Goal: Task Accomplishment & Management: Manage account settings

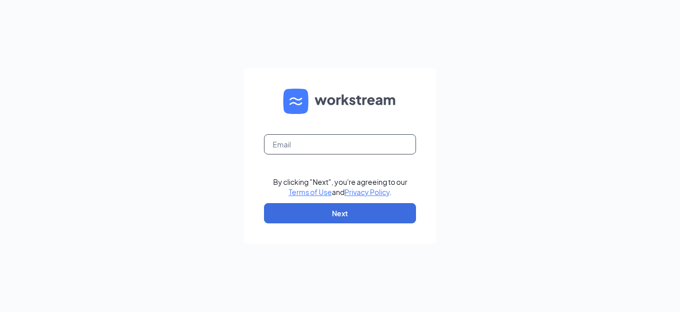
click at [312, 147] on input "text" at bounding box center [340, 144] width 152 height 20
type input "les.burkinshaw@runza.com"
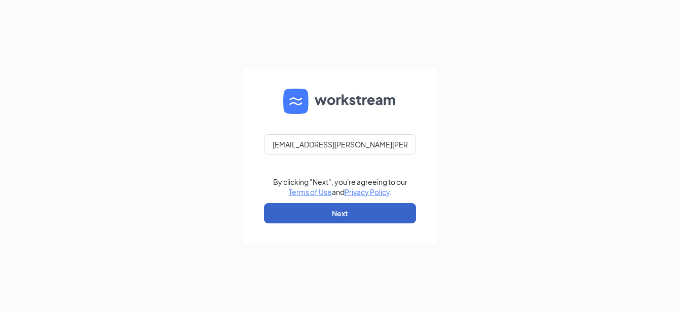
click at [322, 210] on button "Next" at bounding box center [340, 213] width 152 height 20
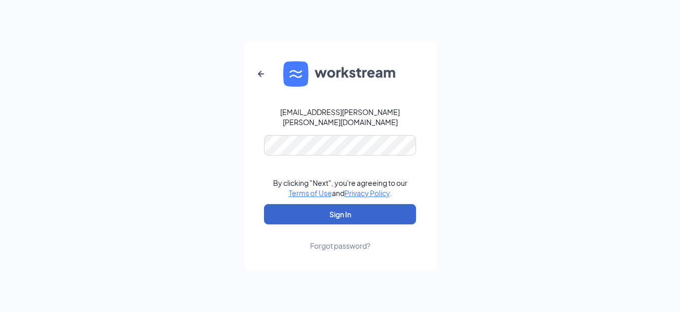
click at [322, 210] on button "Sign In" at bounding box center [340, 214] width 152 height 20
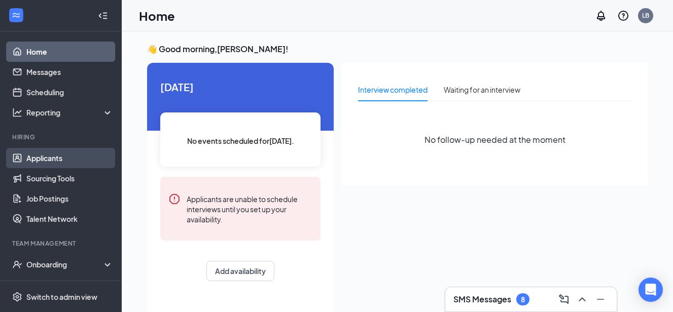
click at [53, 160] on link "Applicants" at bounding box center [69, 158] width 87 height 20
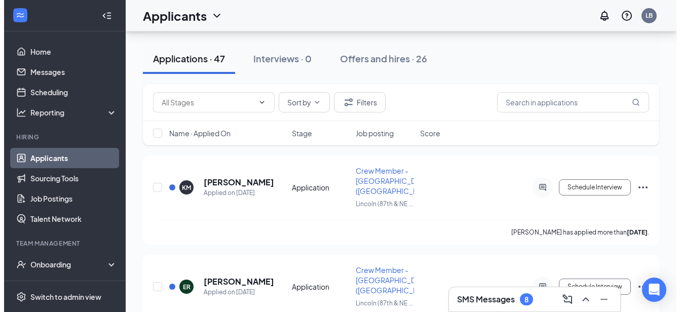
scroll to position [87, 0]
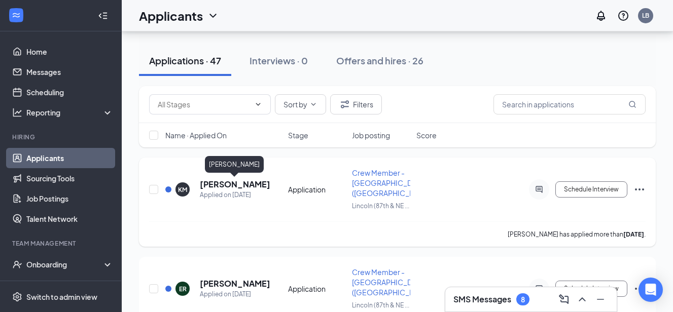
click at [238, 183] on h5 "[PERSON_NAME]" at bounding box center [235, 184] width 70 height 11
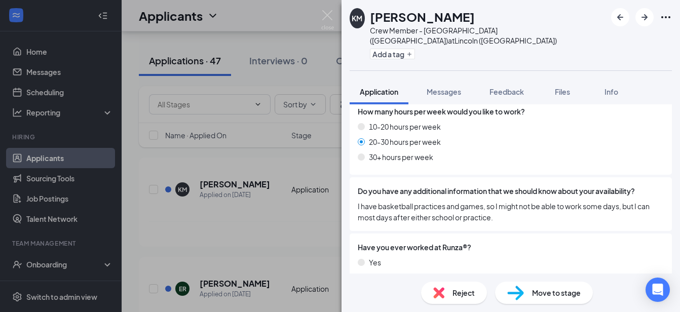
scroll to position [710, 0]
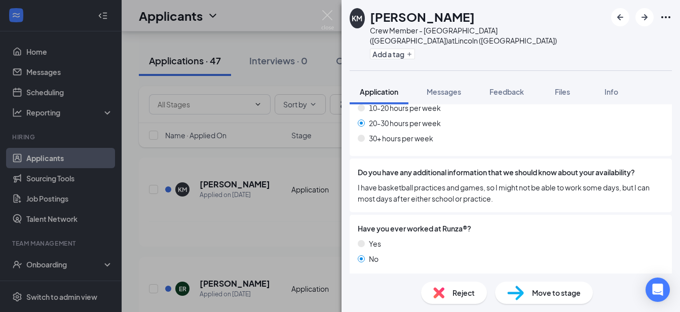
click at [296, 234] on div "KM [PERSON_NAME] Crew Member - [GEOGRAPHIC_DATA] ([GEOGRAPHIC_DATA]) at [GEOGRA…" at bounding box center [340, 156] width 680 height 312
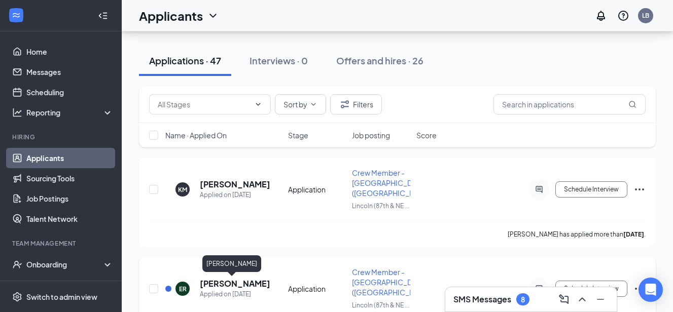
click at [231, 282] on h5 "[PERSON_NAME]" at bounding box center [235, 283] width 70 height 11
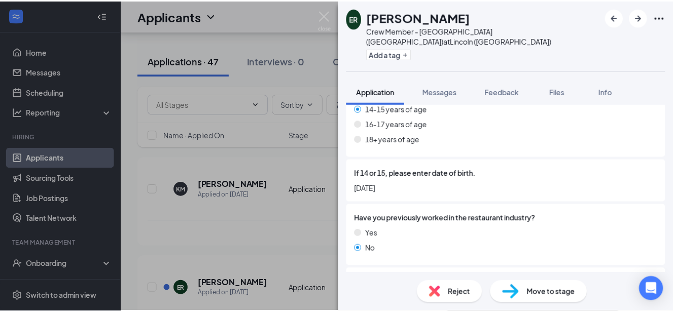
scroll to position [223, 0]
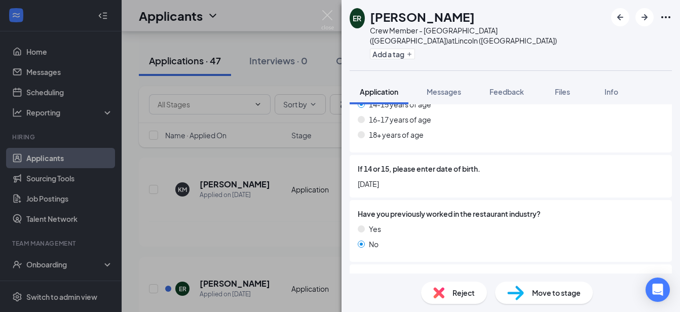
click at [286, 240] on div "ER [PERSON_NAME] Crew Member - Lincoln ([GEOGRAPHIC_DATA]) at [GEOGRAPHIC_DATA]…" at bounding box center [340, 156] width 680 height 312
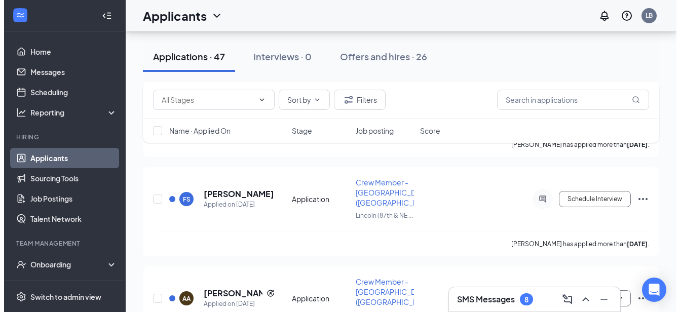
scroll to position [297, 0]
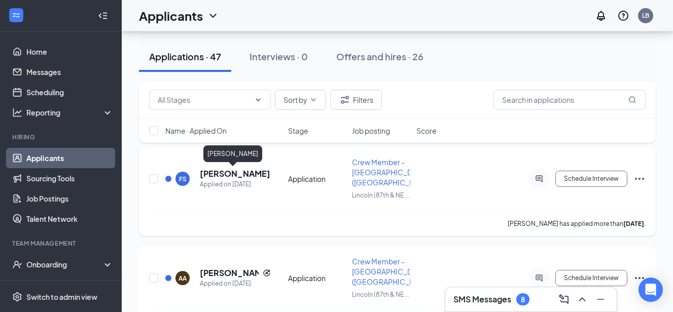
click at [230, 174] on h5 "[PERSON_NAME]" at bounding box center [235, 173] width 70 height 11
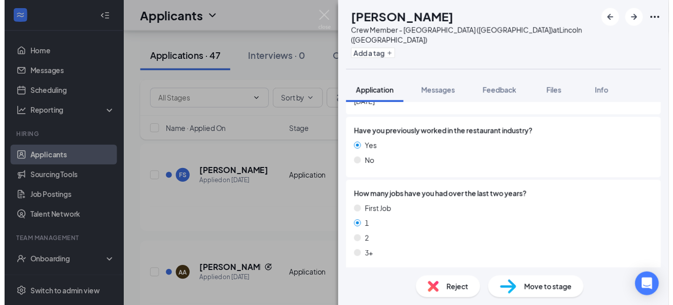
scroll to position [304, 0]
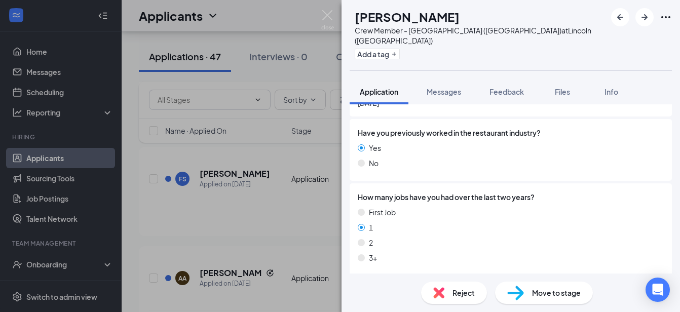
click at [311, 231] on div "[PERSON_NAME] Crew Member - Lincoln ([GEOGRAPHIC_DATA]) at [GEOGRAPHIC_DATA] ([…" at bounding box center [340, 156] width 680 height 312
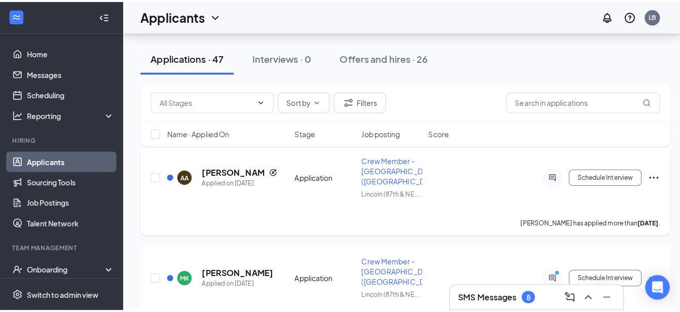
scroll to position [405, 0]
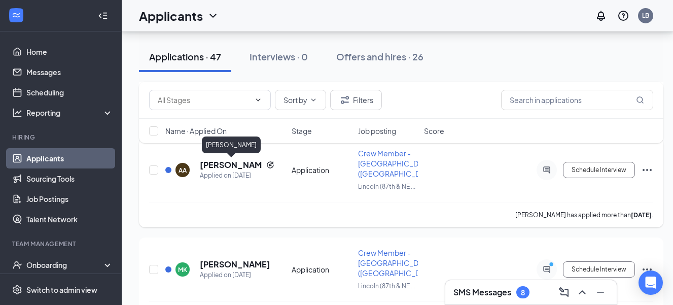
click at [226, 166] on h5 "[PERSON_NAME]" at bounding box center [231, 164] width 62 height 11
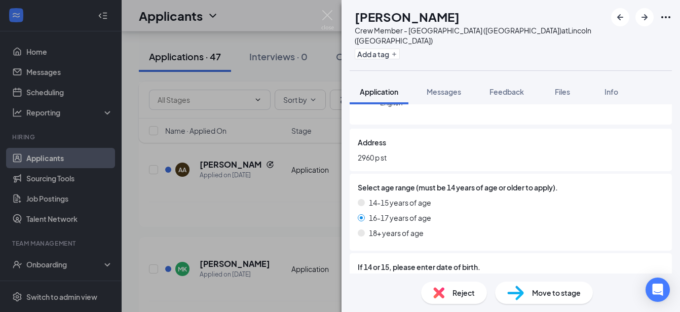
scroll to position [162, 0]
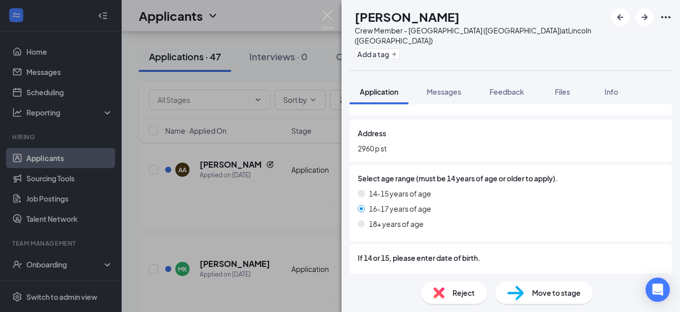
click at [221, 263] on div "AA [PERSON_NAME] Crew Member - Lincoln ([GEOGRAPHIC_DATA]) at [GEOGRAPHIC_DATA]…" at bounding box center [340, 156] width 680 height 312
click at [222, 263] on div "AA [PERSON_NAME] Crew Member - Lincoln ([GEOGRAPHIC_DATA]) at [GEOGRAPHIC_DATA]…" at bounding box center [340, 156] width 680 height 312
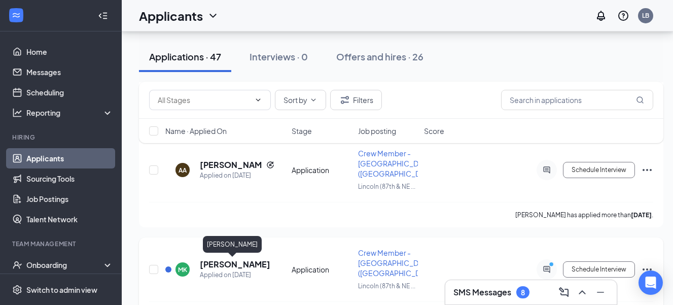
click at [236, 265] on h5 "[PERSON_NAME]" at bounding box center [235, 263] width 70 height 11
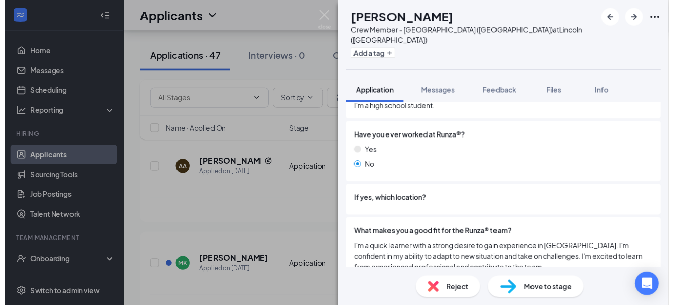
scroll to position [763, 0]
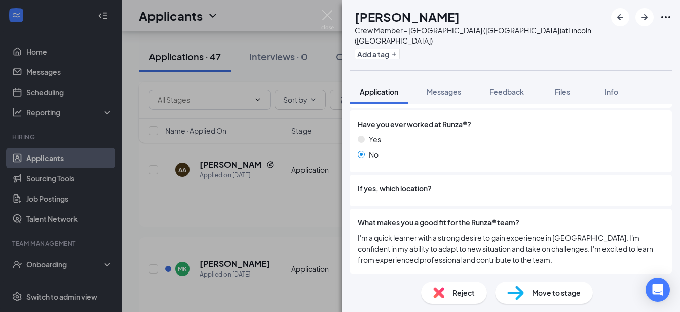
click at [263, 220] on div "[PERSON_NAME] Crew Member - Lincoln ([GEOGRAPHIC_DATA]) at [GEOGRAPHIC_DATA] ([…" at bounding box center [340, 156] width 680 height 312
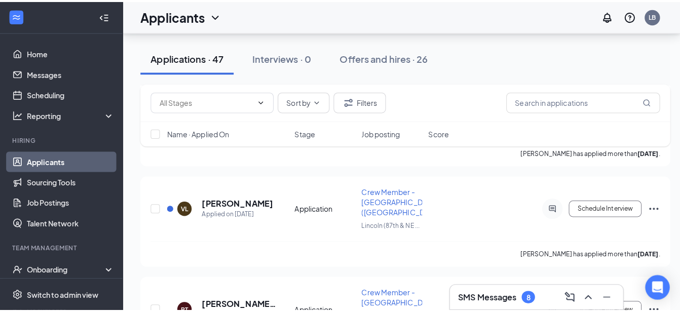
scroll to position [580, 0]
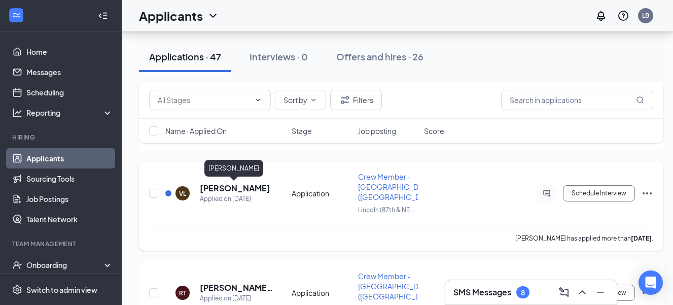
click at [234, 187] on h5 "[PERSON_NAME]" at bounding box center [235, 187] width 70 height 11
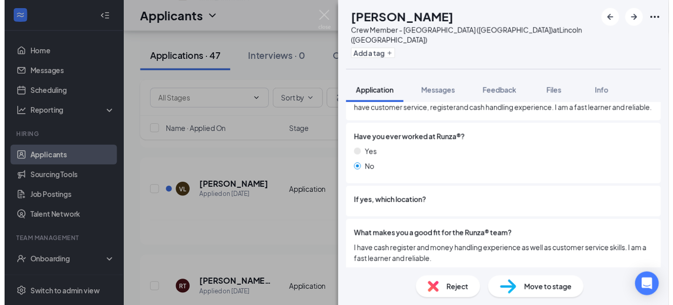
scroll to position [786, 0]
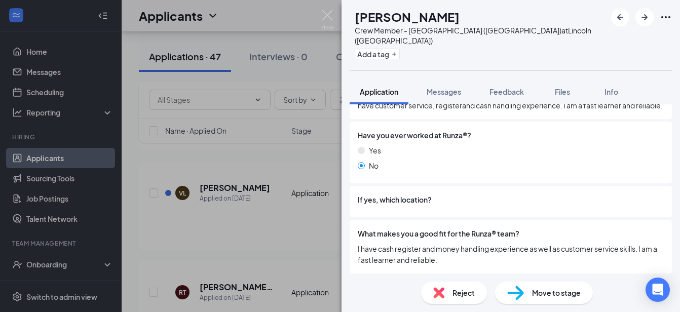
click at [301, 246] on div "[PERSON_NAME] Crew Member - Lincoln ([GEOGRAPHIC_DATA]) at [GEOGRAPHIC_DATA] ([…" at bounding box center [340, 156] width 680 height 312
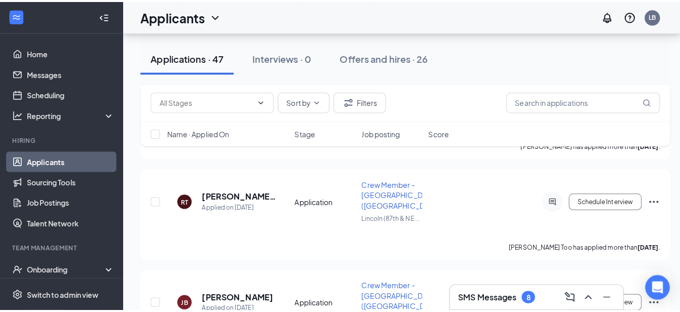
scroll to position [695, 0]
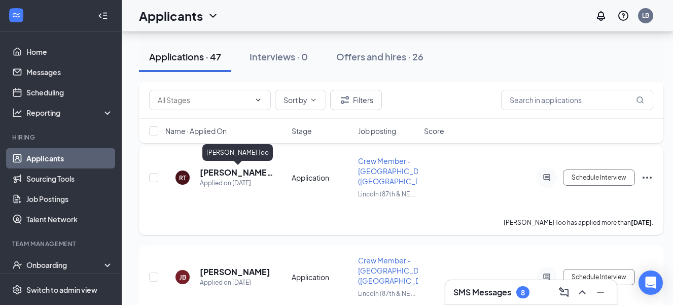
click at [236, 169] on h5 "[PERSON_NAME] Too" at bounding box center [237, 172] width 75 height 11
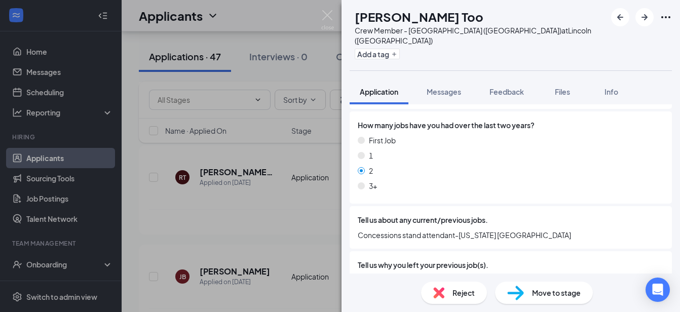
scroll to position [385, 0]
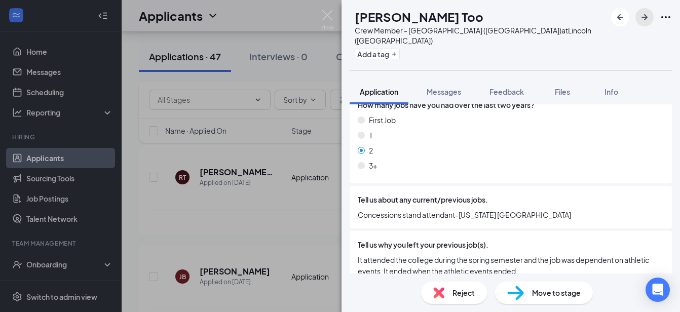
click at [646, 12] on icon "ArrowRight" at bounding box center [645, 17] width 12 height 12
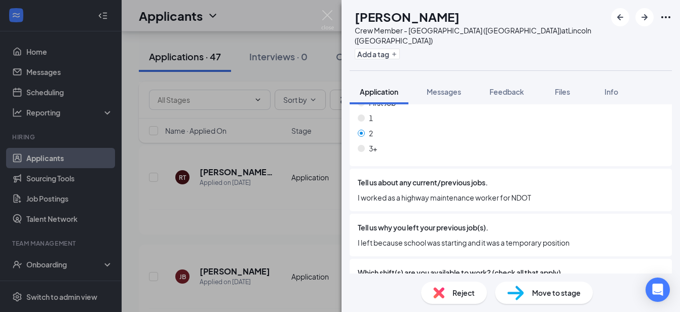
scroll to position [405, 0]
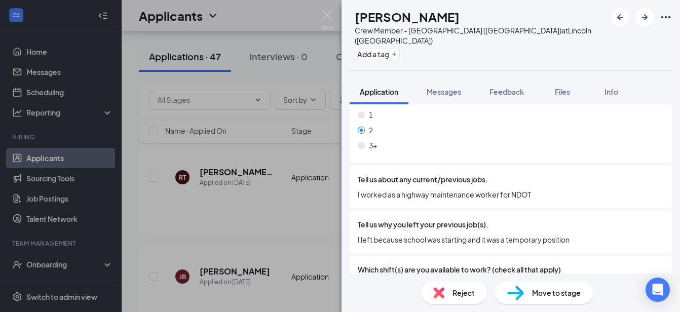
click at [291, 223] on div "[PERSON_NAME] [PERSON_NAME] Crew Member - Lincoln ([GEOGRAPHIC_DATA]) at [GEOGR…" at bounding box center [340, 156] width 680 height 312
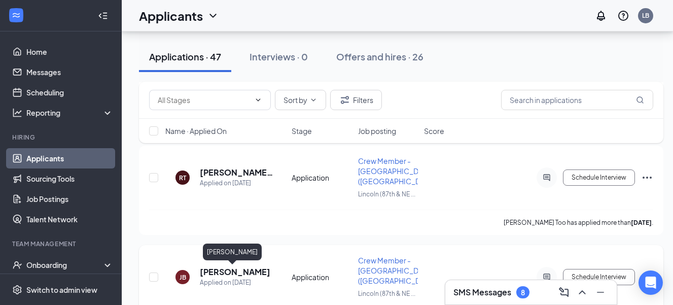
click at [239, 271] on h5 "[PERSON_NAME]" at bounding box center [235, 271] width 70 height 11
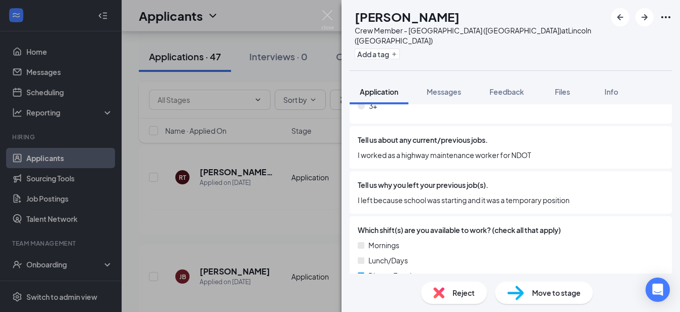
scroll to position [446, 0]
click at [644, 20] on icon "ArrowRight" at bounding box center [645, 17] width 12 height 12
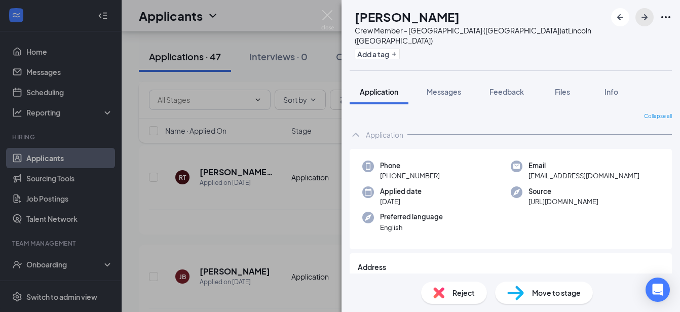
click at [644, 20] on icon "ArrowRight" at bounding box center [645, 17] width 12 height 12
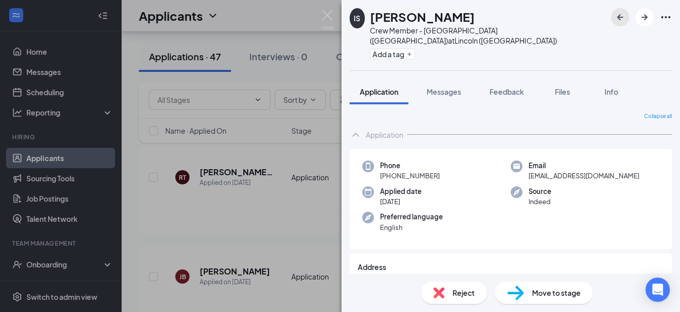
click at [618, 14] on icon "ArrowLeftNew" at bounding box center [620, 17] width 12 height 12
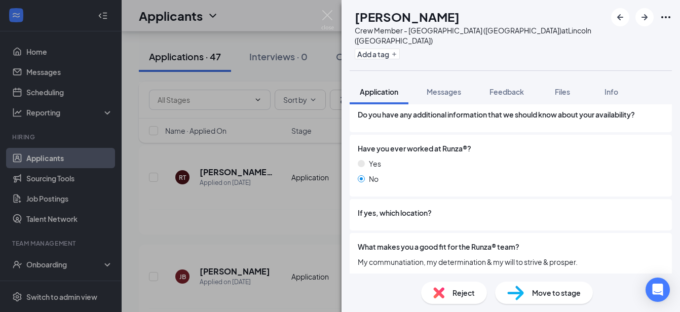
scroll to position [752, 0]
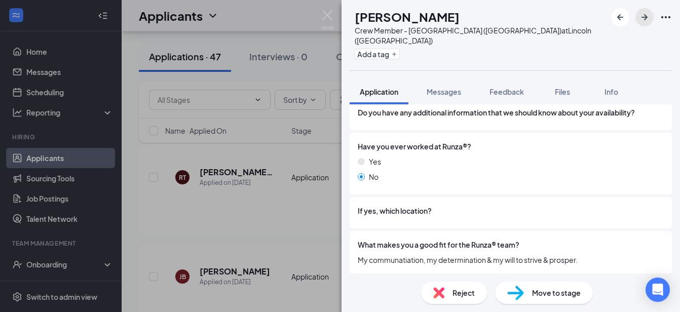
click at [643, 21] on icon "ArrowRight" at bounding box center [645, 17] width 12 height 12
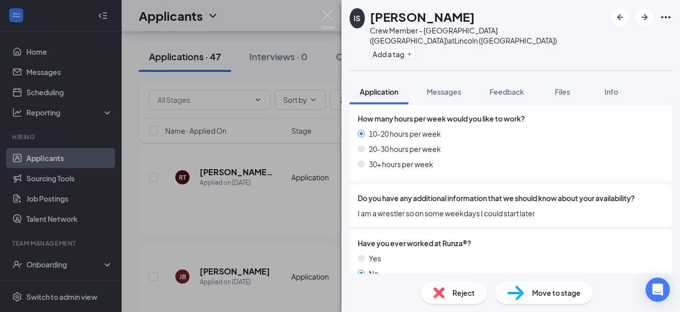
scroll to position [647, 0]
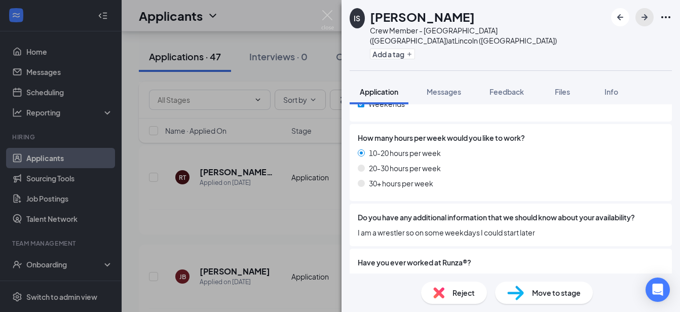
click at [642, 21] on icon "ArrowRight" at bounding box center [645, 17] width 12 height 12
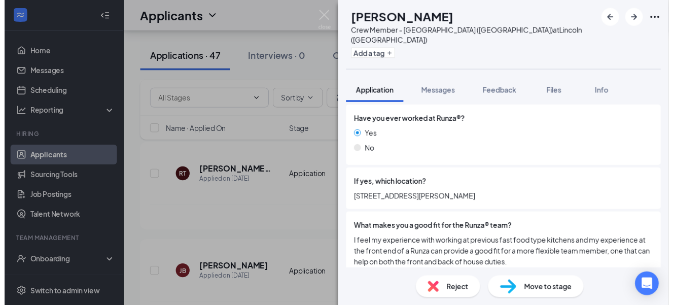
scroll to position [814, 0]
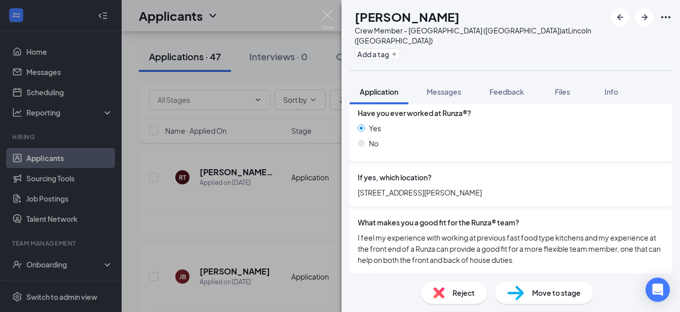
click at [282, 224] on div "JS [PERSON_NAME] Crew Member - [GEOGRAPHIC_DATA] ([GEOGRAPHIC_DATA]) at [GEOGRA…" at bounding box center [340, 156] width 680 height 312
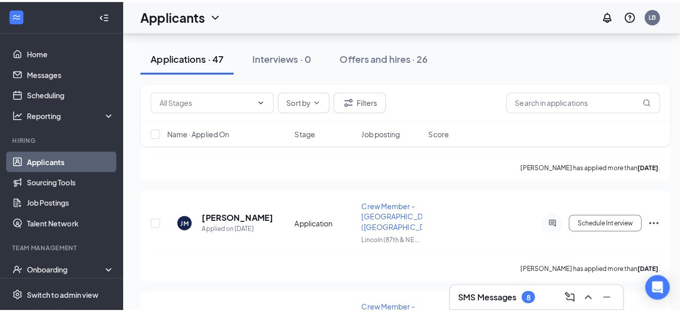
scroll to position [1155, 0]
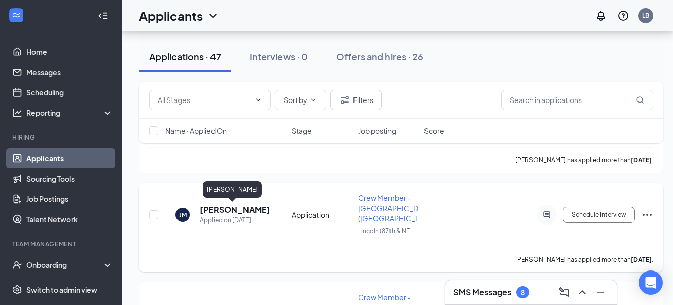
click at [235, 208] on h5 "[PERSON_NAME]" at bounding box center [235, 209] width 70 height 11
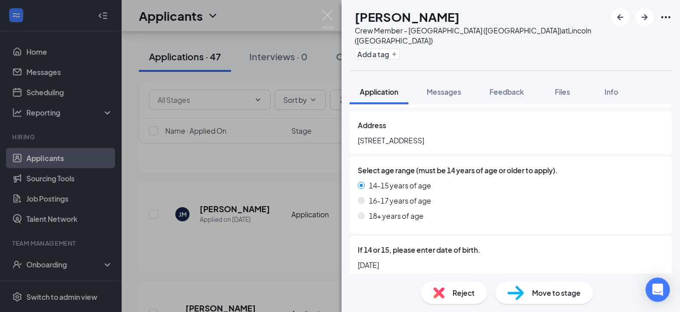
scroll to position [182, 0]
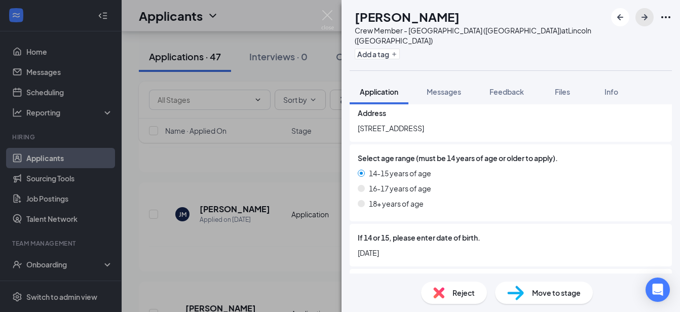
click at [645, 19] on icon "ArrowRight" at bounding box center [645, 17] width 6 height 6
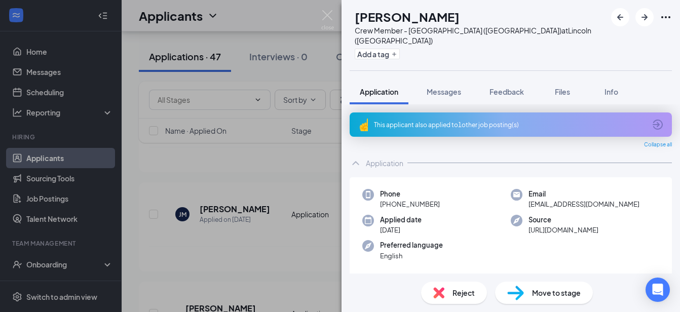
click at [306, 265] on div "SB [PERSON_NAME] Crew Member - [GEOGRAPHIC_DATA] ([GEOGRAPHIC_DATA]) at [GEOGRA…" at bounding box center [340, 156] width 680 height 312
click at [646, 17] on icon "ArrowRight" at bounding box center [645, 17] width 6 height 6
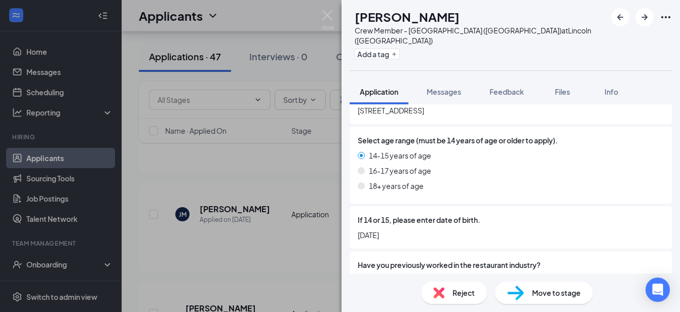
scroll to position [203, 0]
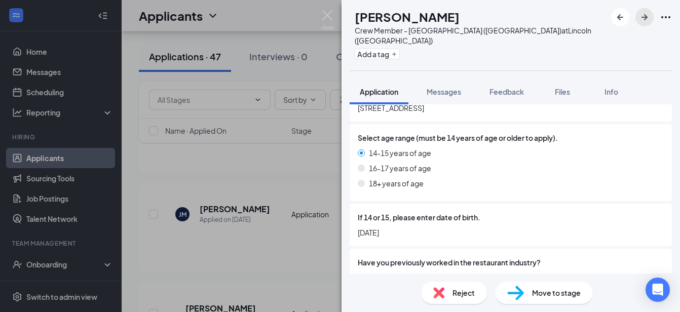
click at [643, 16] on icon "ArrowRight" at bounding box center [645, 17] width 12 height 12
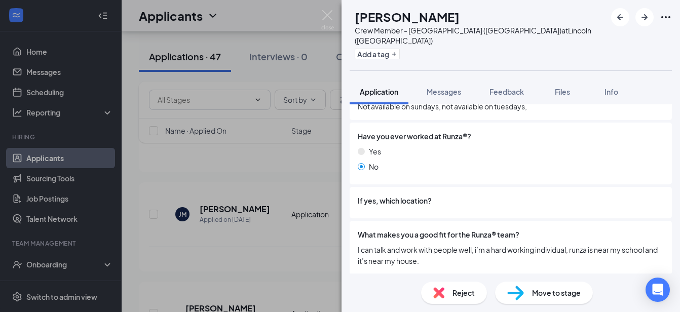
scroll to position [774, 0]
click at [643, 19] on icon "ArrowRight" at bounding box center [645, 17] width 12 height 12
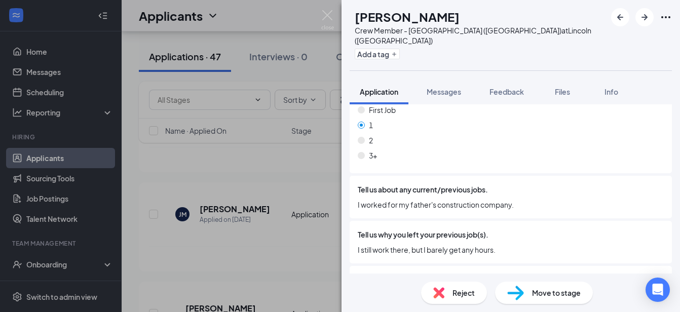
scroll to position [405, 0]
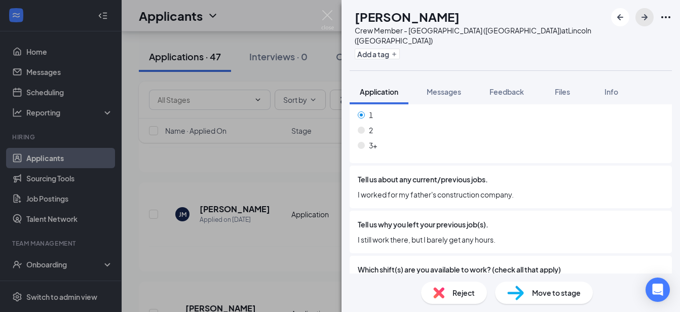
click at [645, 19] on icon "ArrowRight" at bounding box center [645, 17] width 12 height 12
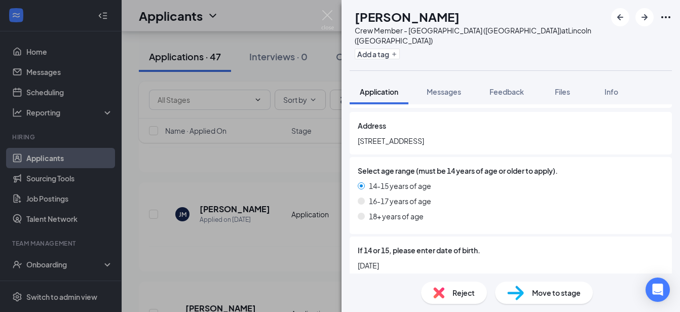
scroll to position [142, 0]
click at [642, 18] on icon "ArrowRight" at bounding box center [645, 17] width 12 height 12
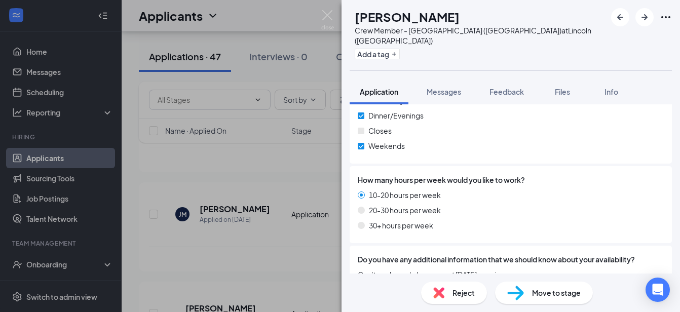
scroll to position [608, 0]
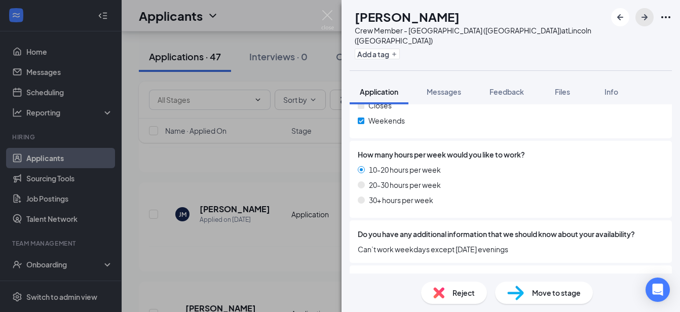
click at [643, 16] on icon "ArrowRight" at bounding box center [645, 17] width 12 height 12
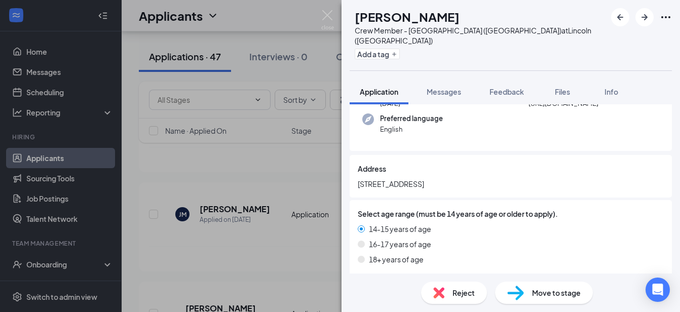
scroll to position [142, 0]
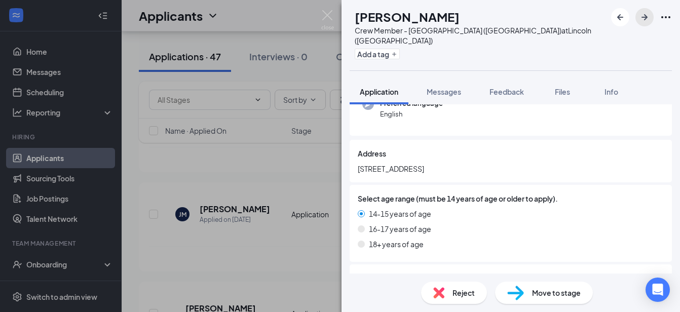
click at [647, 21] on icon "ArrowRight" at bounding box center [645, 17] width 12 height 12
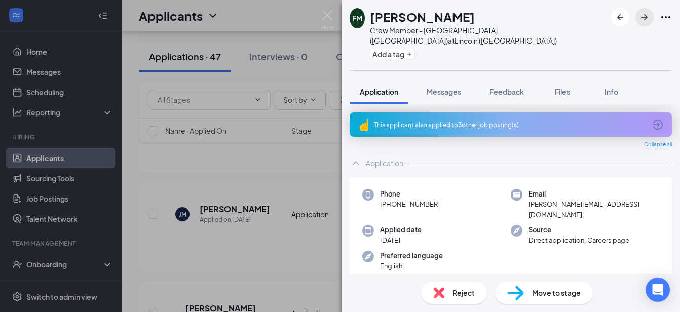
click at [647, 21] on icon "ArrowRight" at bounding box center [645, 17] width 12 height 12
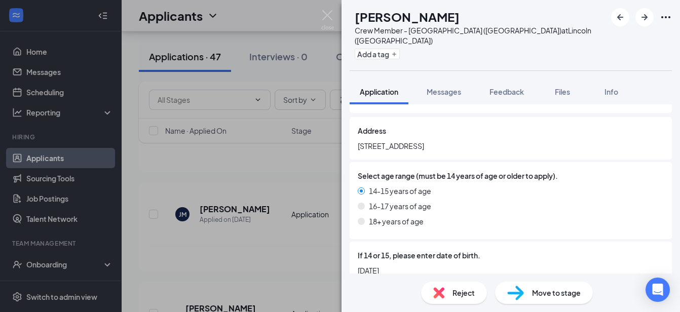
scroll to position [203, 0]
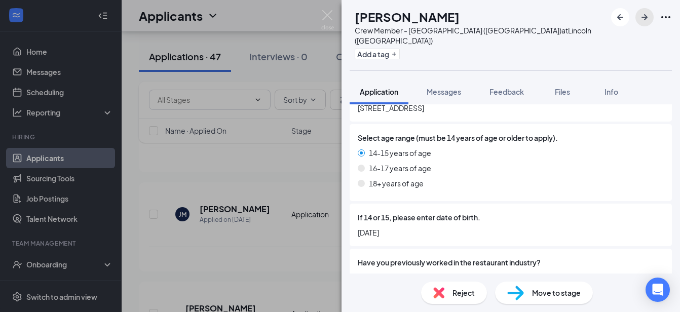
click at [645, 19] on icon "ArrowRight" at bounding box center [645, 17] width 12 height 12
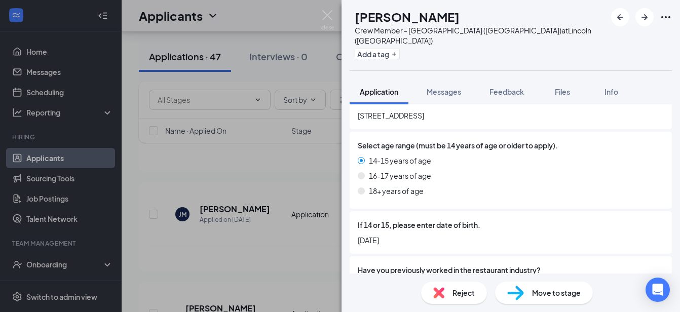
scroll to position [203, 0]
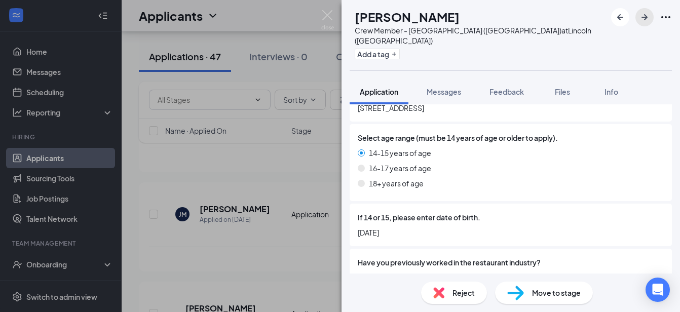
click at [645, 17] on icon "ArrowRight" at bounding box center [645, 17] width 6 height 6
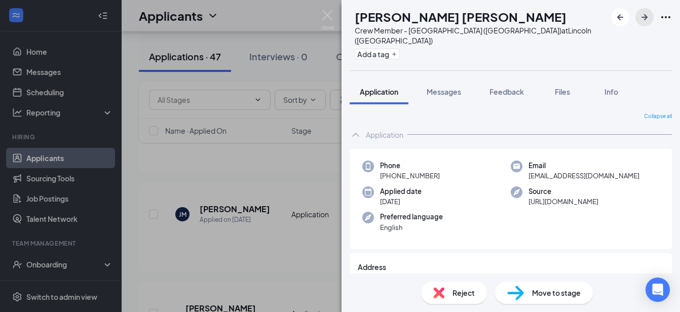
click at [645, 17] on icon "ArrowRight" at bounding box center [645, 17] width 6 height 6
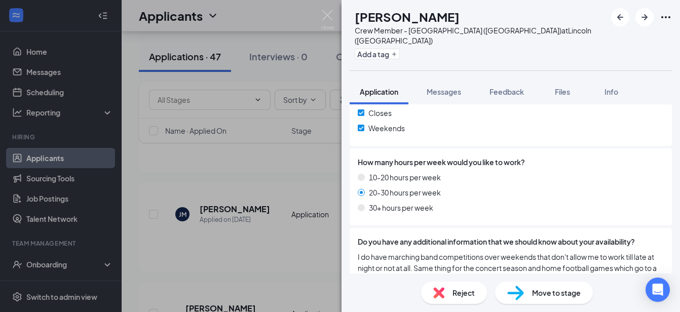
scroll to position [689, 0]
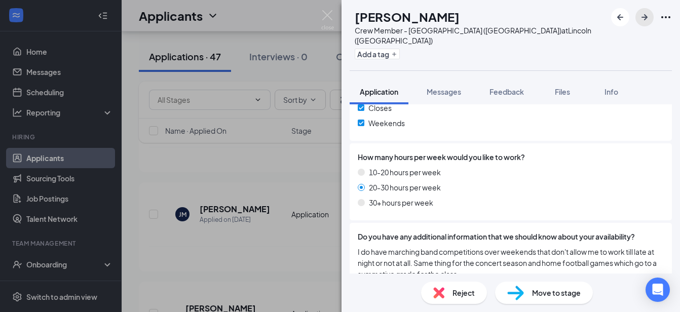
click at [644, 18] on icon "ArrowRight" at bounding box center [645, 17] width 6 height 6
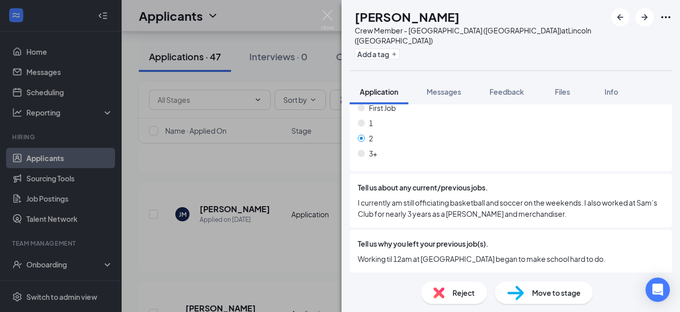
scroll to position [426, 0]
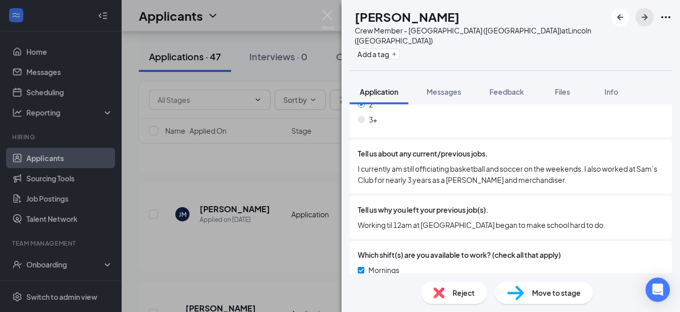
click at [643, 19] on icon "ArrowRight" at bounding box center [645, 17] width 12 height 12
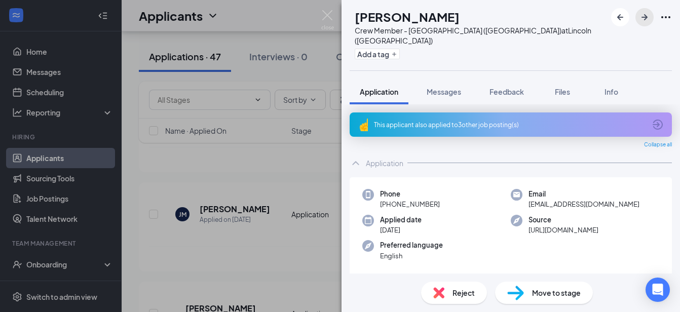
click at [643, 19] on icon "ArrowRight" at bounding box center [645, 17] width 12 height 12
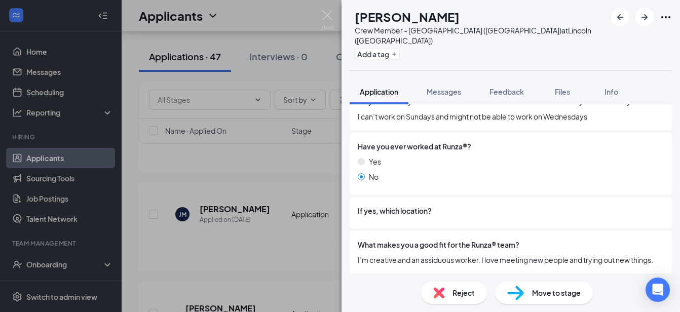
scroll to position [781, 0]
click at [641, 18] on icon "ArrowRight" at bounding box center [645, 17] width 12 height 12
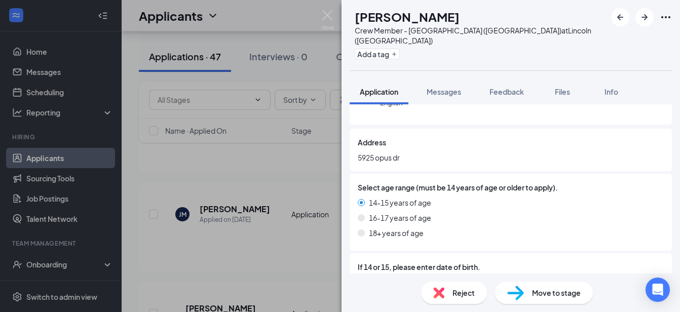
scroll to position [162, 0]
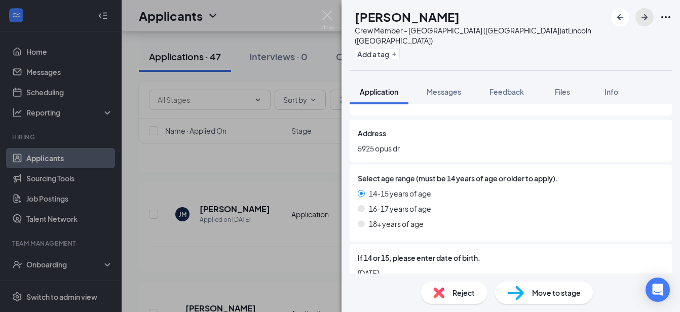
click at [645, 15] on icon "ArrowRight" at bounding box center [645, 17] width 6 height 6
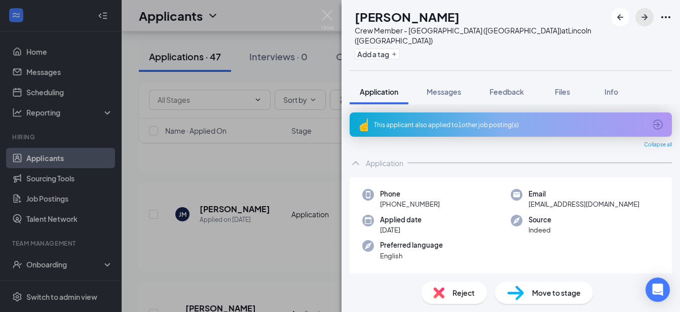
click at [645, 15] on icon "ArrowRight" at bounding box center [645, 17] width 6 height 6
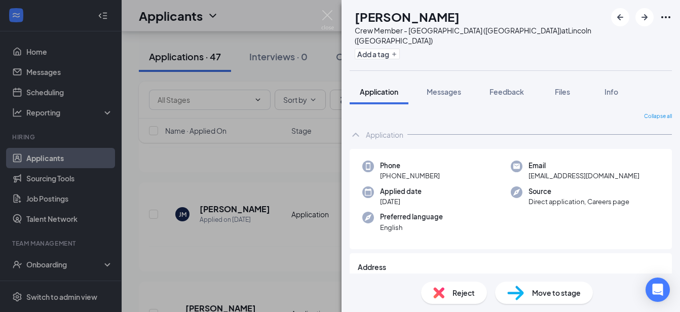
click at [249, 257] on div "[PERSON_NAME] Crew Member - [GEOGRAPHIC_DATA] ([GEOGRAPHIC_DATA]) at [GEOGRAPHI…" at bounding box center [340, 156] width 680 height 312
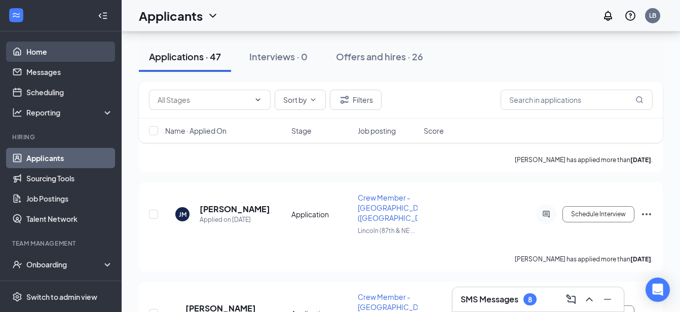
click at [39, 54] on link "Home" at bounding box center [69, 52] width 87 height 20
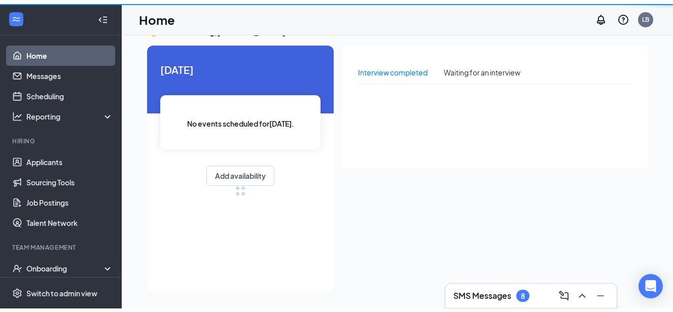
scroll to position [21, 0]
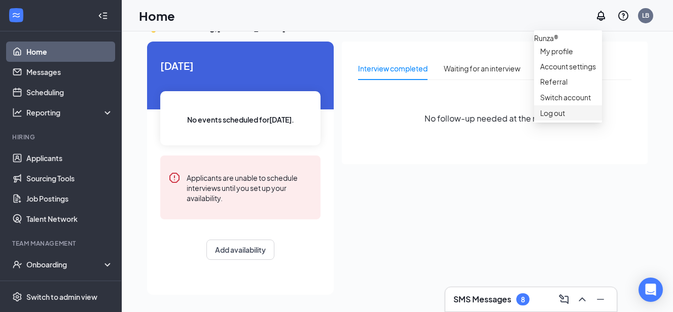
click at [557, 118] on div "Log out" at bounding box center [568, 113] width 56 height 10
